Goal: Download file/media

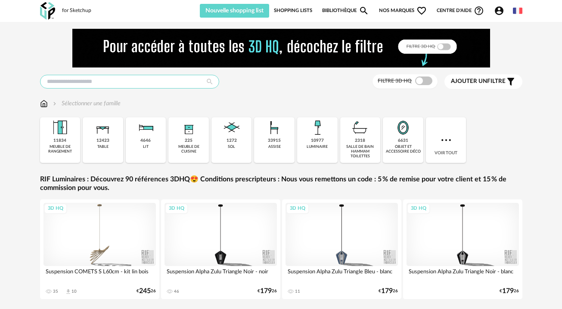
click at [84, 77] on input "text" at bounding box center [129, 82] width 179 height 14
drag, startPoint x: 90, startPoint y: 90, endPoint x: 85, endPoint y: 80, distance: 10.6
click at [87, 87] on div "Filtre 3D HQ Ajouter un filtre s Filter icon Filtrer par : Sélectionner une fam…" at bounding box center [281, 244] width 496 height 430
click at [84, 78] on input "text" at bounding box center [129, 82] width 179 height 14
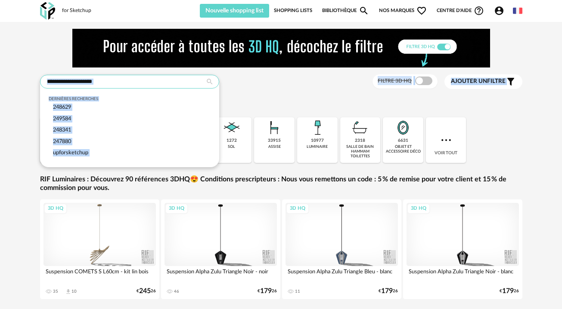
click at [145, 81] on input "text" at bounding box center [129, 82] width 179 height 14
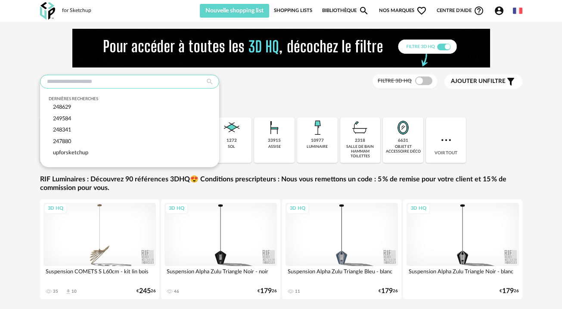
paste input "******"
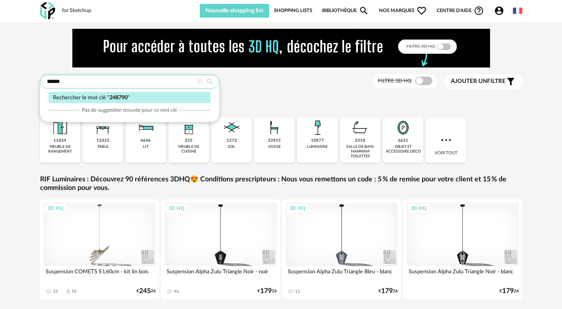
type input "******"
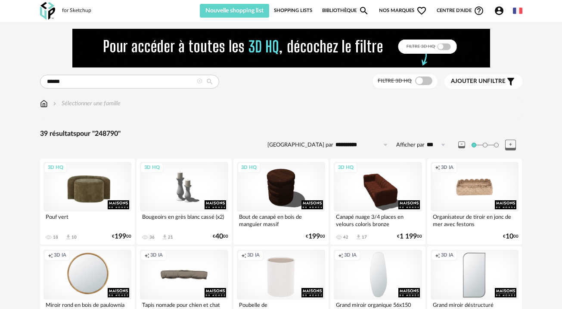
click at [101, 178] on div "3D HQ" at bounding box center [87, 186] width 88 height 49
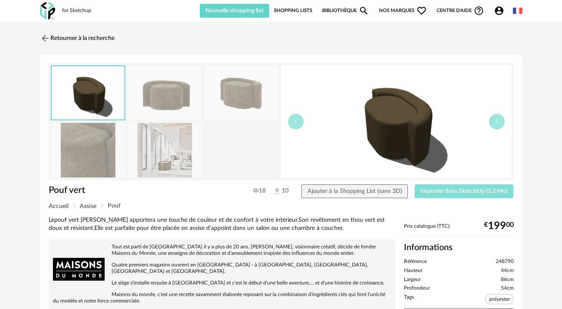
click at [460, 189] on span "Importer dans SketchUp (3,2 Mo)" at bounding box center [463, 191] width 87 height 6
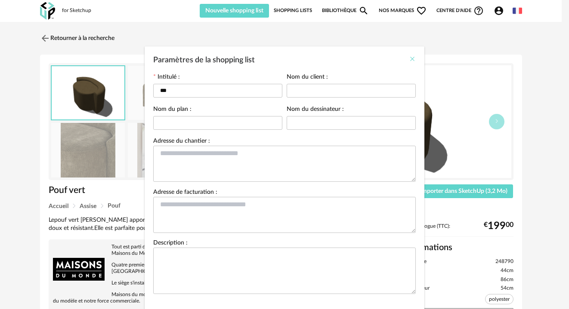
click at [409, 59] on icon "Close" at bounding box center [412, 59] width 7 height 7
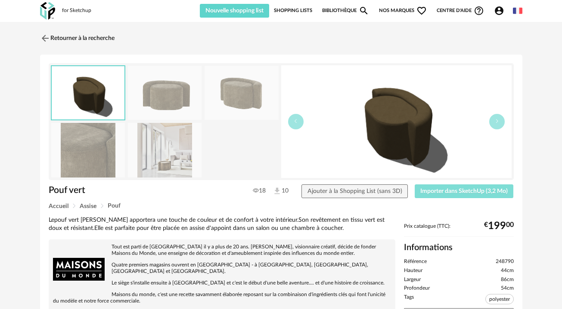
click at [440, 197] on button "Importer dans SketchUp (3,2 Mo)" at bounding box center [463, 192] width 99 height 14
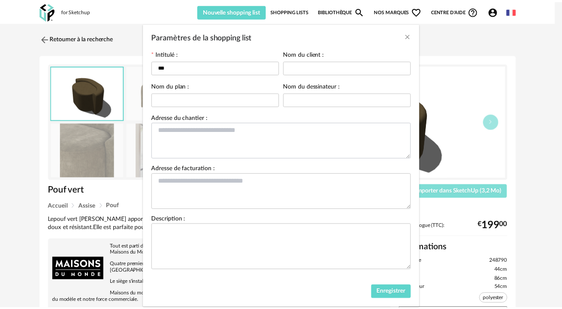
scroll to position [44, 0]
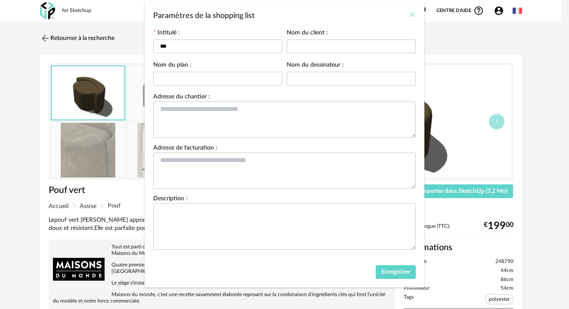
click at [410, 12] on icon "Close" at bounding box center [412, 14] width 7 height 7
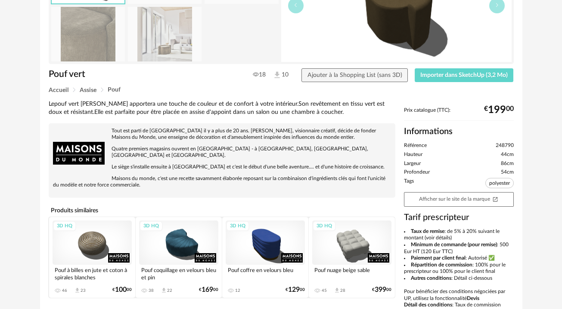
scroll to position [43, 0]
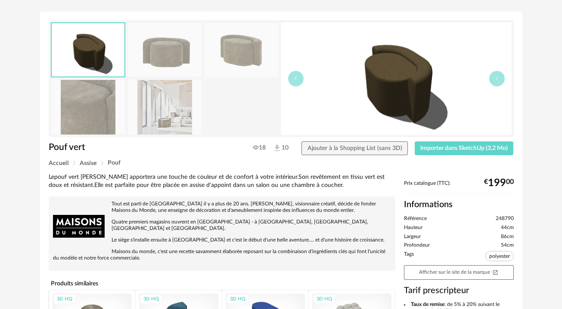
click at [304, 72] on img at bounding box center [396, 78] width 230 height 113
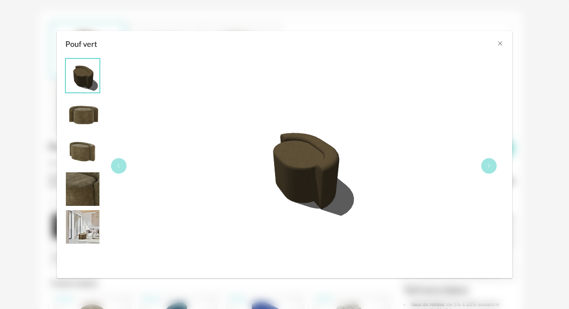
click at [300, 76] on div "Pouf vert" at bounding box center [303, 167] width 399 height 216
click at [500, 45] on icon "Close" at bounding box center [500, 43] width 7 height 7
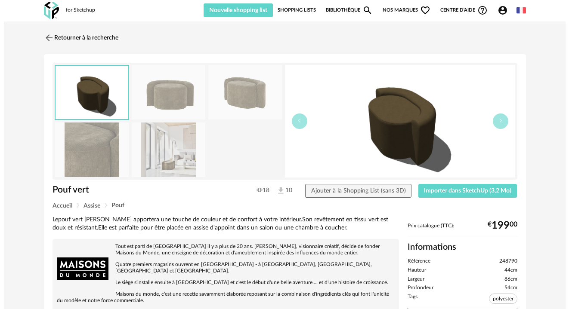
scroll to position [0, 0]
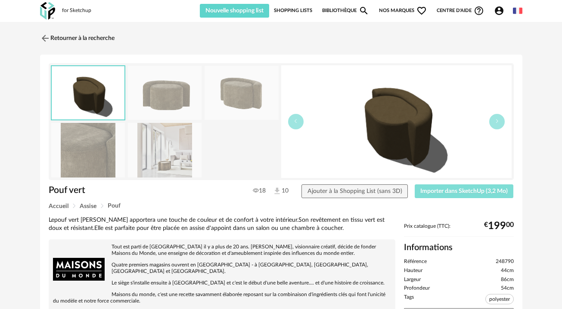
click at [471, 197] on button "Importer dans SketchUp (3,2 Mo)" at bounding box center [463, 192] width 99 height 14
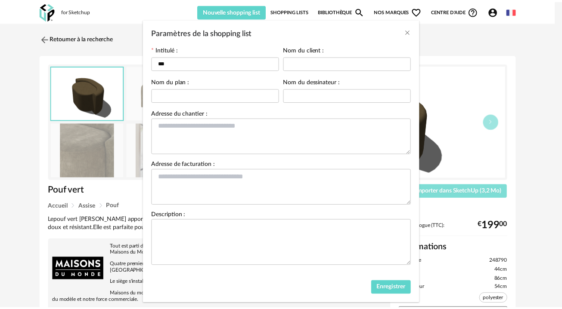
scroll to position [43, 0]
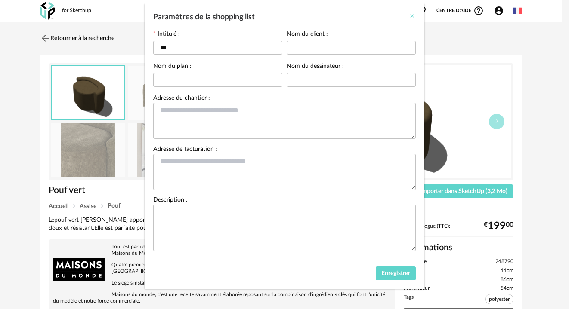
click at [409, 15] on icon "Close" at bounding box center [412, 15] width 7 height 7
